Goal: Task Accomplishment & Management: Complete application form

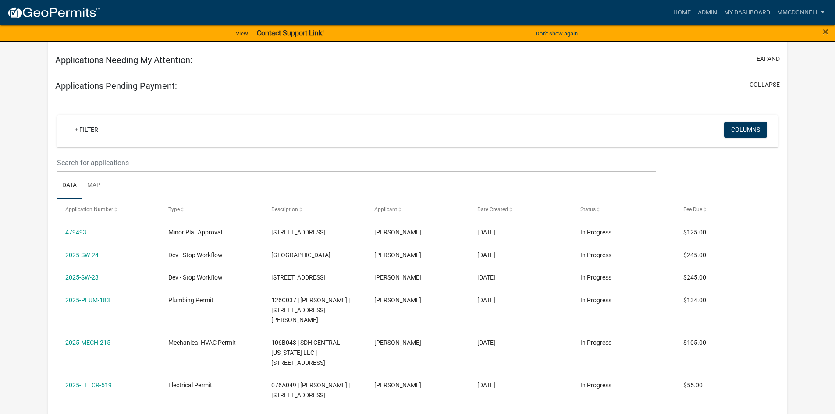
scroll to position [120, 0]
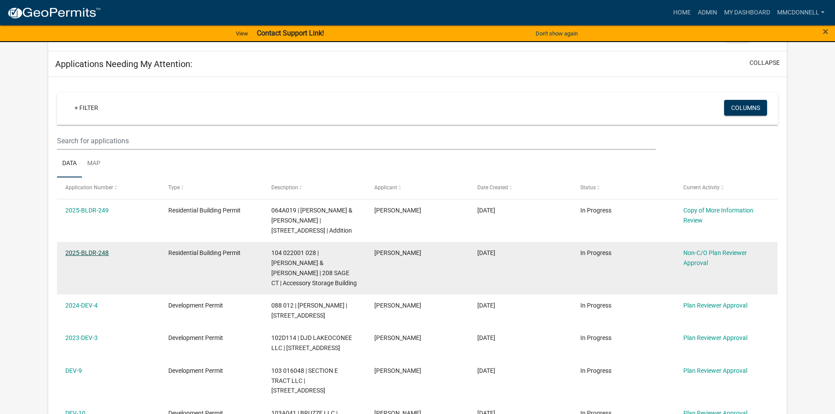
click at [91, 249] on link "2025-BLDR-248" at bounding box center [86, 252] width 43 height 7
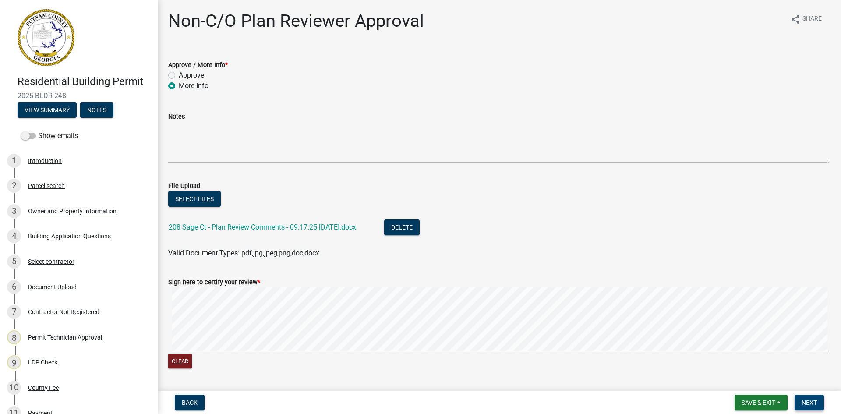
click at [810, 401] on span "Next" at bounding box center [809, 402] width 15 height 7
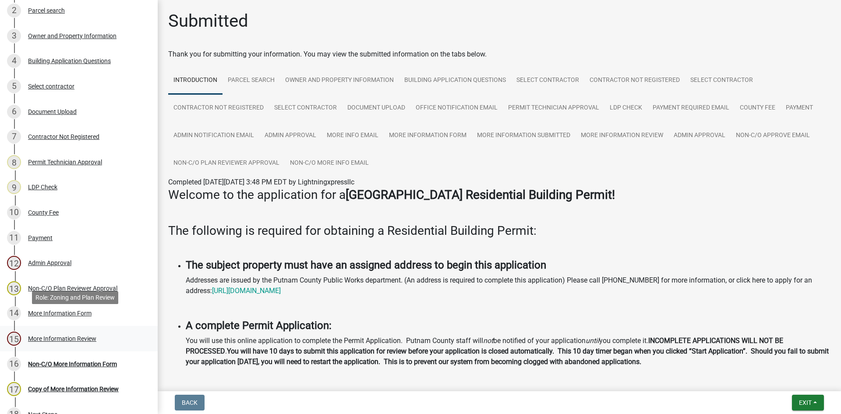
scroll to position [219, 0]
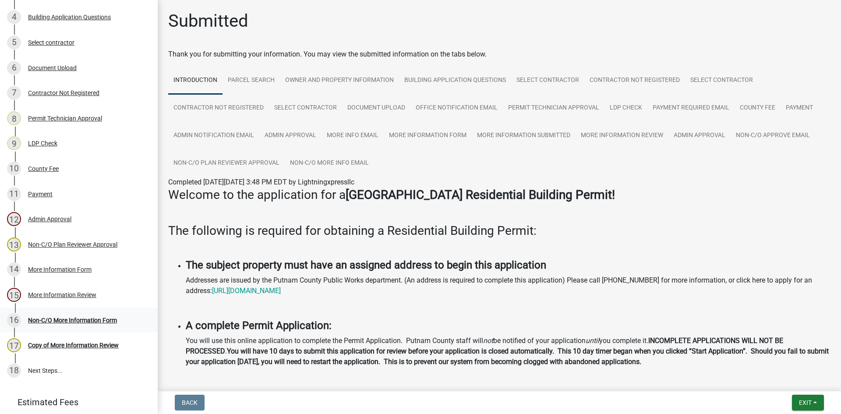
click at [48, 314] on div "16 Non-C/O More Information Form" at bounding box center [75, 320] width 137 height 14
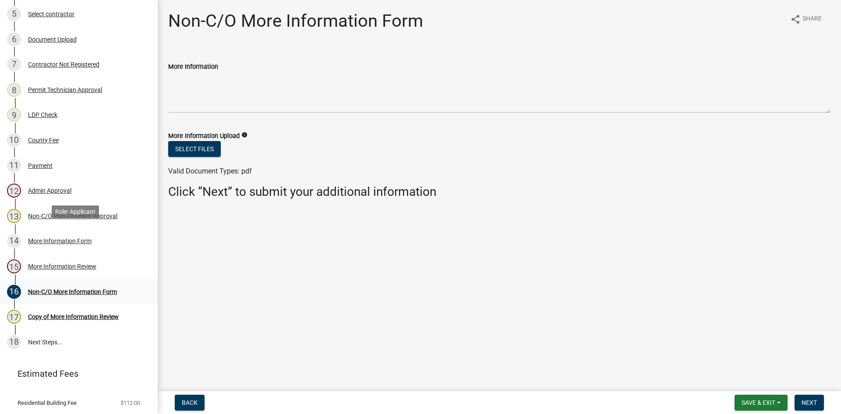
scroll to position [263, 0]
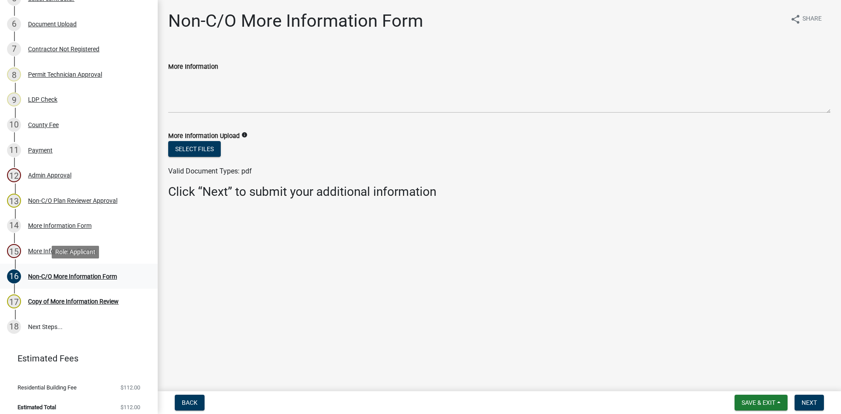
click at [73, 276] on div "Non-C/O More Information Form" at bounding box center [72, 276] width 89 height 6
click at [58, 223] on div "More Information Form" at bounding box center [60, 226] width 64 height 6
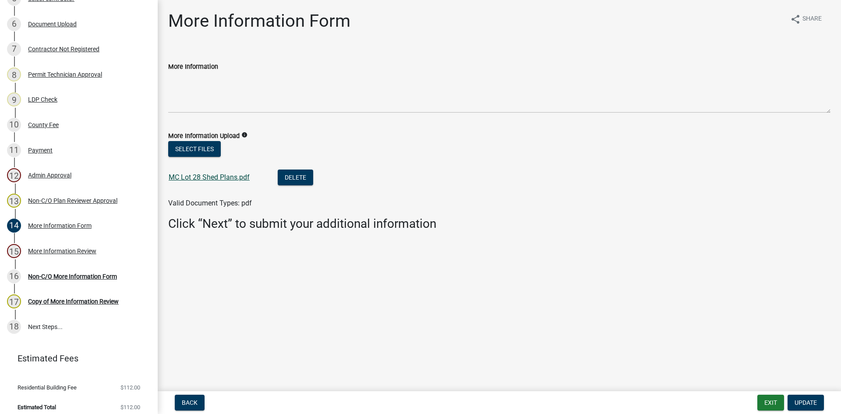
click at [205, 177] on link "MC Lot 28 Shed Plans.pdf" at bounding box center [209, 177] width 81 height 8
